Goal: Task Accomplishment & Management: Use online tool/utility

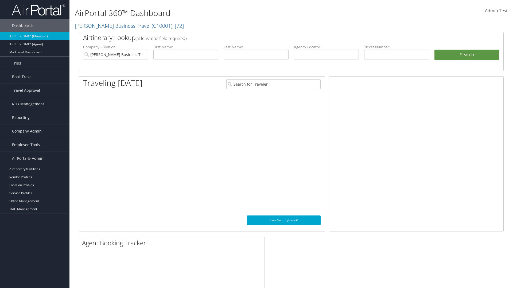
click at [35, 217] on link "Analytics" at bounding box center [34, 217] width 69 height 8
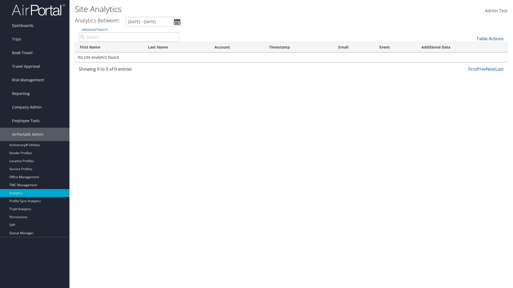
click at [490, 39] on link "Table Actions" at bounding box center [489, 39] width 27 height 6
click at [472, 47] on link "Column Visibility" at bounding box center [472, 46] width 70 height 9
click at [472, 48] on link "First Name" at bounding box center [472, 47] width 70 height 9
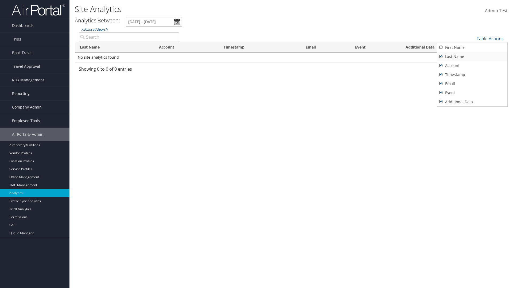
click at [472, 57] on link "Last Name" at bounding box center [472, 56] width 70 height 9
click at [472, 66] on link "Account" at bounding box center [472, 65] width 70 height 9
click at [472, 75] on link "Timestamp" at bounding box center [472, 74] width 70 height 9
click at [472, 84] on link "Email" at bounding box center [472, 83] width 70 height 9
click at [472, 93] on link "Event" at bounding box center [472, 92] width 70 height 9
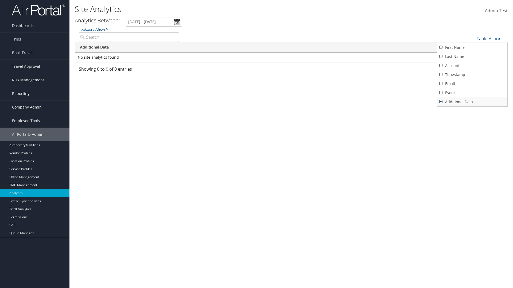
click at [472, 102] on link "Additional Data" at bounding box center [472, 101] width 70 height 9
click at [256, 144] on div at bounding box center [256, 144] width 513 height 288
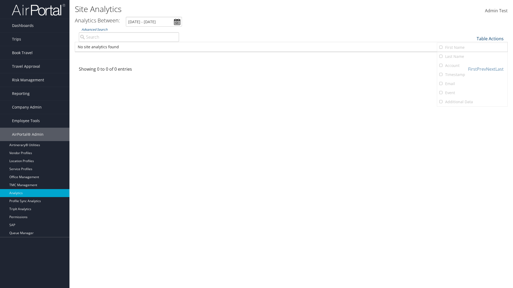
click at [490, 39] on link "Table Actions" at bounding box center [489, 39] width 27 height 6
click at [472, 47] on link "Column Visibility" at bounding box center [472, 46] width 70 height 9
click at [472, 48] on link "First Name" at bounding box center [472, 47] width 70 height 9
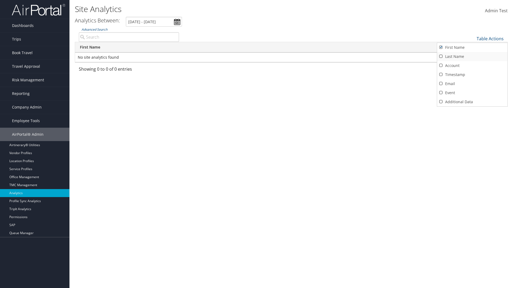
click at [472, 57] on link "Last Name" at bounding box center [472, 56] width 70 height 9
click at [472, 66] on link "Account" at bounding box center [472, 65] width 70 height 9
click at [472, 75] on link "Timestamp" at bounding box center [472, 74] width 70 height 9
click at [472, 84] on link "Email" at bounding box center [472, 83] width 70 height 9
click at [472, 93] on link "Event" at bounding box center [472, 92] width 70 height 9
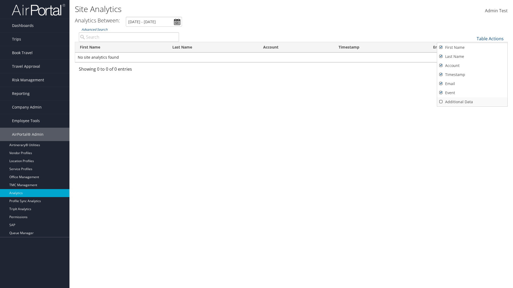
click at [472, 102] on link "Additional Data" at bounding box center [472, 101] width 70 height 9
click at [256, 144] on div at bounding box center [256, 144] width 513 height 288
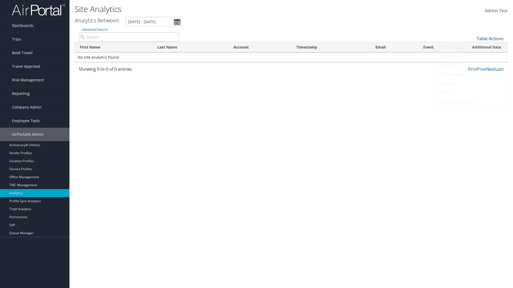
click at [490, 39] on link "Table Actions" at bounding box center [489, 39] width 27 height 6
click at [472, 56] on link "Page Length" at bounding box center [472, 56] width 70 height 9
click at [490, 39] on link "Table Actions" at bounding box center [489, 39] width 27 height 6
click at [472, 56] on link "Page Length" at bounding box center [472, 56] width 70 height 9
click at [490, 39] on link "Table Actions" at bounding box center [489, 39] width 27 height 6
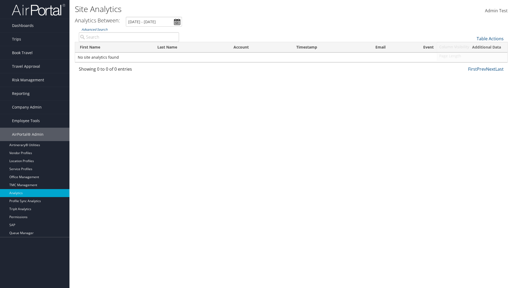
click at [472, 56] on link "Page Length" at bounding box center [472, 56] width 70 height 9
click at [114, 47] on th "First Name" at bounding box center [113, 47] width 77 height 10
